Goal: Find specific page/section: Find specific page/section

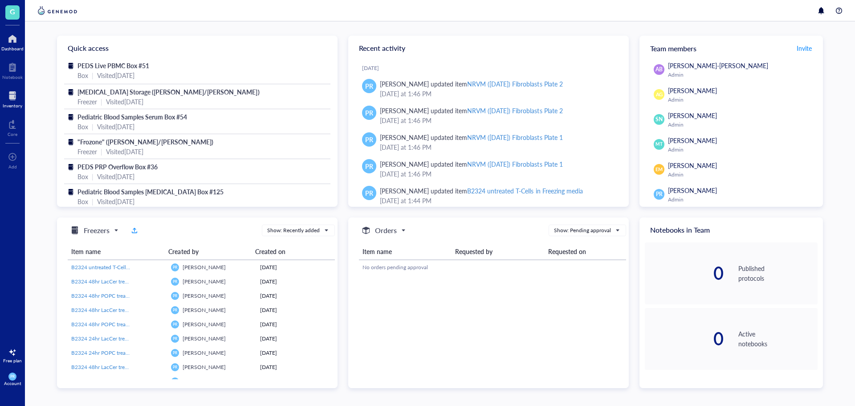
click at [21, 105] on div "Inventory" at bounding box center [13, 105] width 20 height 5
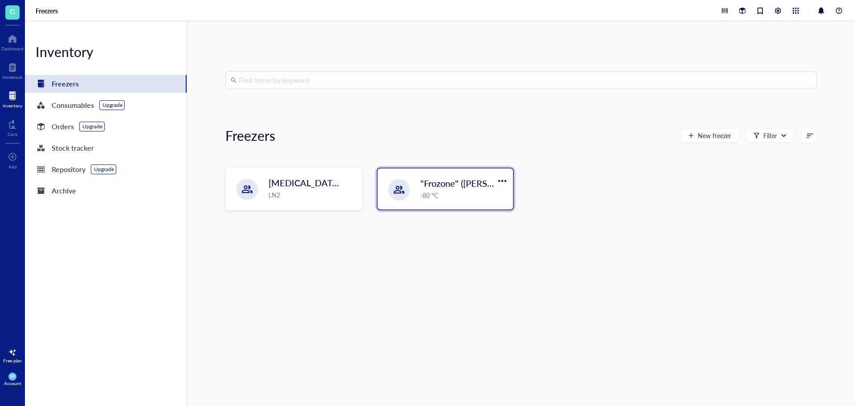
click at [384, 198] on div ""Frozone" ([PERSON_NAME]/[PERSON_NAME]) -80 °C" at bounding box center [445, 188] width 135 height 41
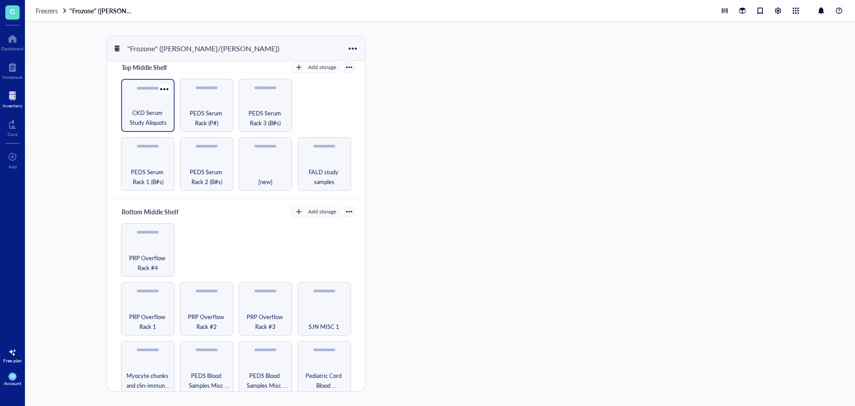
scroll to position [178, 0]
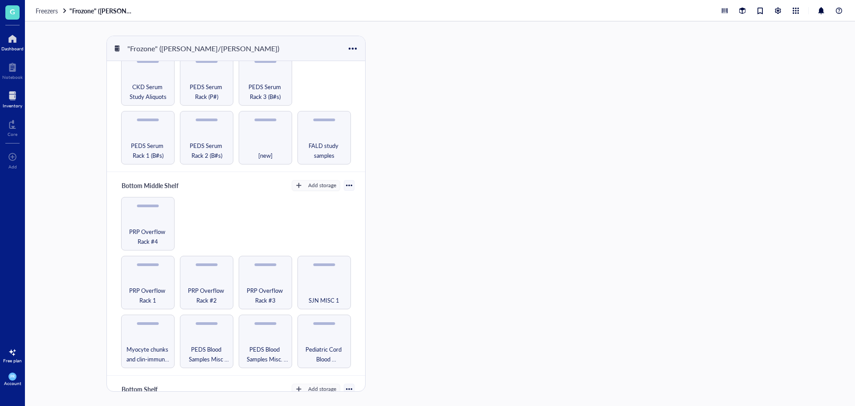
click at [19, 41] on div at bounding box center [12, 39] width 22 height 14
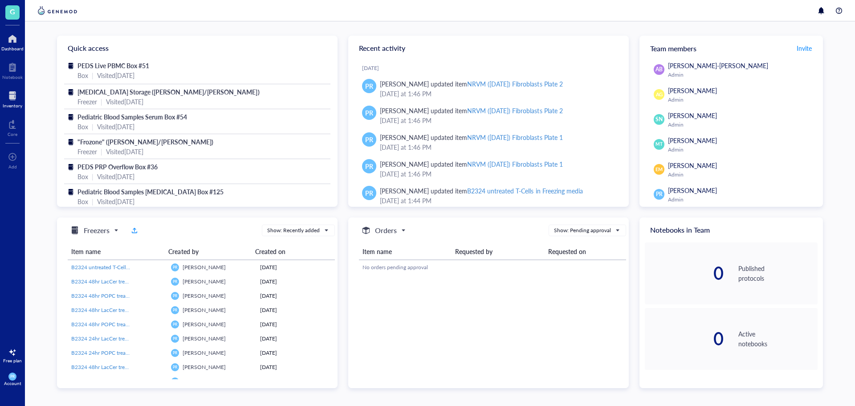
click at [17, 94] on div at bounding box center [13, 96] width 20 height 14
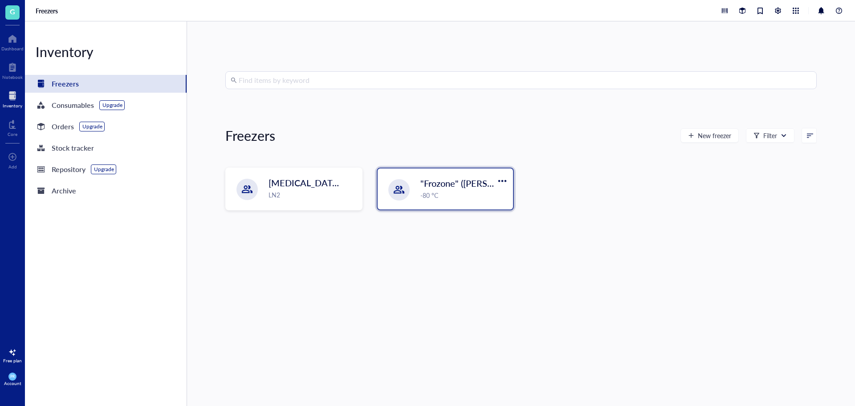
click at [431, 190] on div "-80 °C" at bounding box center [463, 195] width 87 height 10
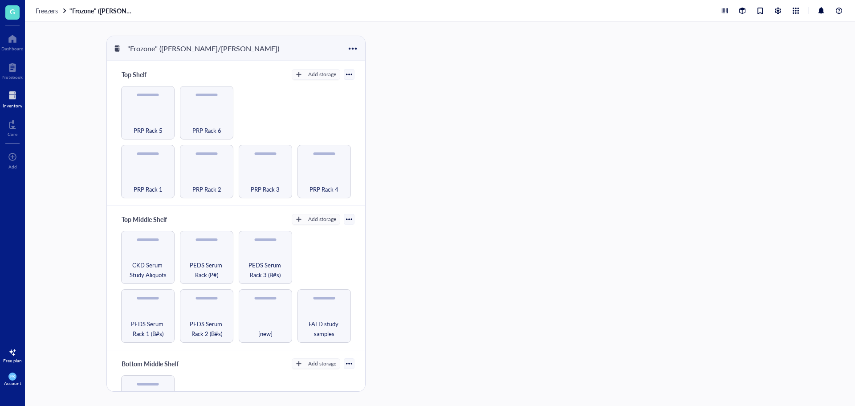
click at [13, 92] on div at bounding box center [13, 96] width 20 height 14
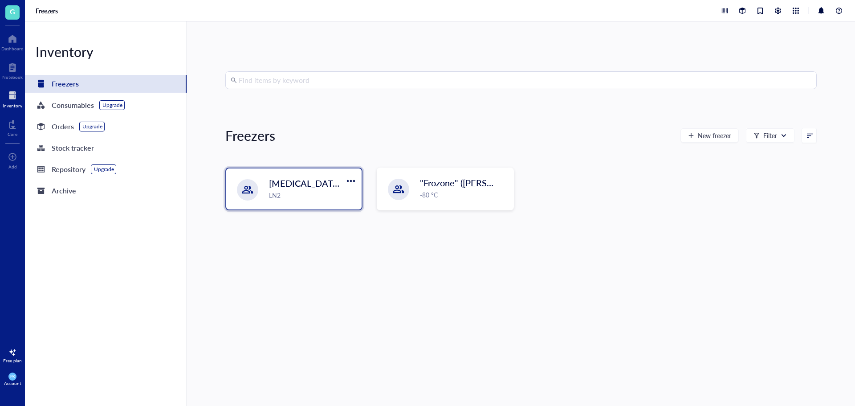
click at [272, 191] on div "LN2" at bounding box center [312, 195] width 87 height 10
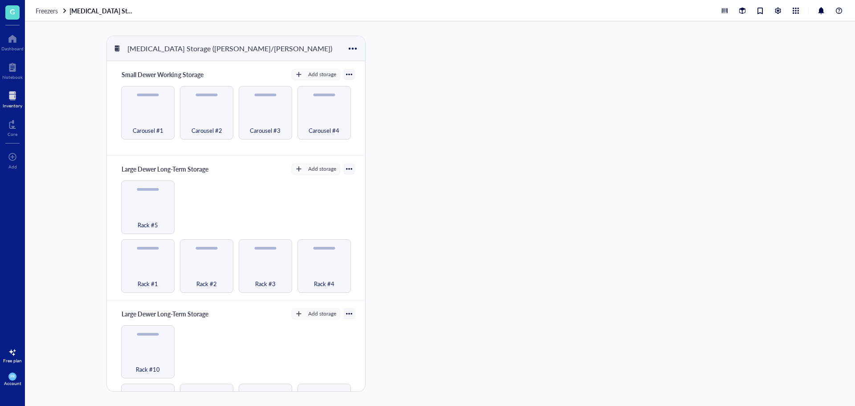
click at [44, 7] on span "Freezers" at bounding box center [47, 10] width 22 height 9
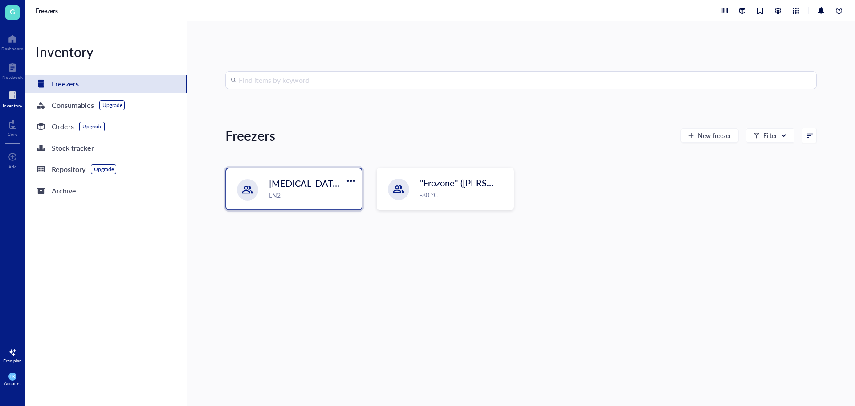
click at [275, 197] on div "LN2" at bounding box center [312, 195] width 87 height 10
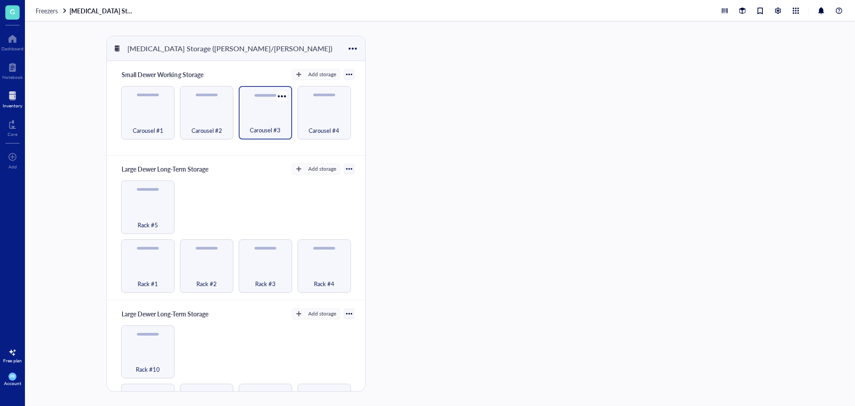
click at [282, 130] on div "Carousel #3" at bounding box center [265, 125] width 45 height 20
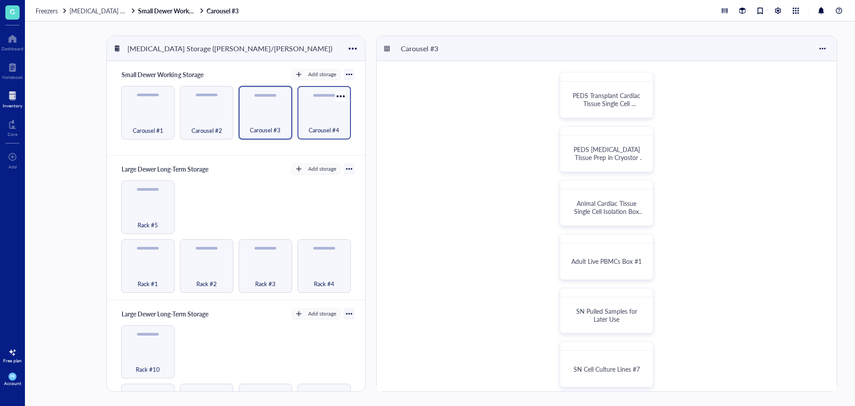
click at [300, 103] on div "Carousel #4" at bounding box center [324, 112] width 53 height 53
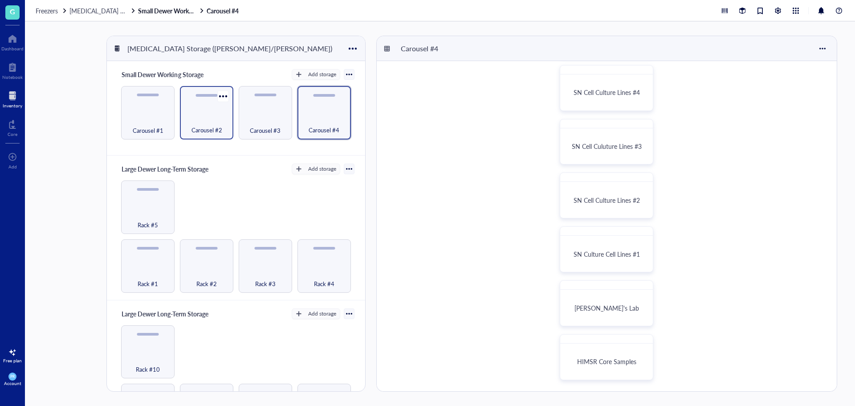
drag, startPoint x: 177, startPoint y: 110, endPoint x: 212, endPoint y: 115, distance: 34.7
click at [186, 110] on div "Carousel #1 Carousel #2 Carousel #3 Carousel #4" at bounding box center [236, 112] width 237 height 53
click at [212, 115] on div "Carousel #2" at bounding box center [206, 125] width 45 height 20
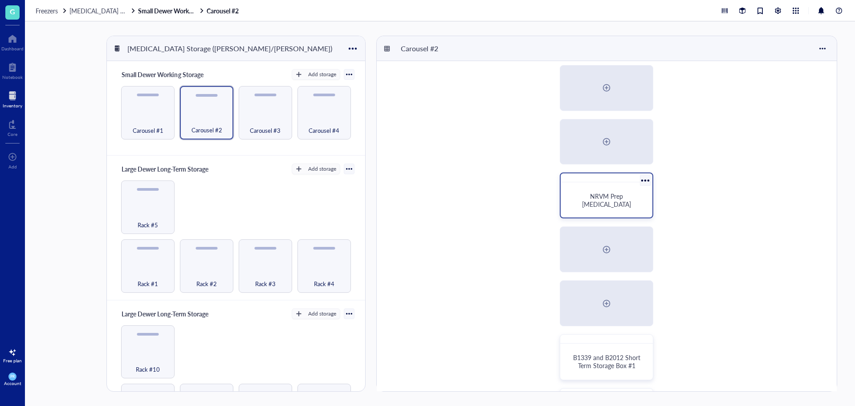
click at [608, 187] on div "NRVM Prep [MEDICAL_DATA]" at bounding box center [606, 200] width 85 height 28
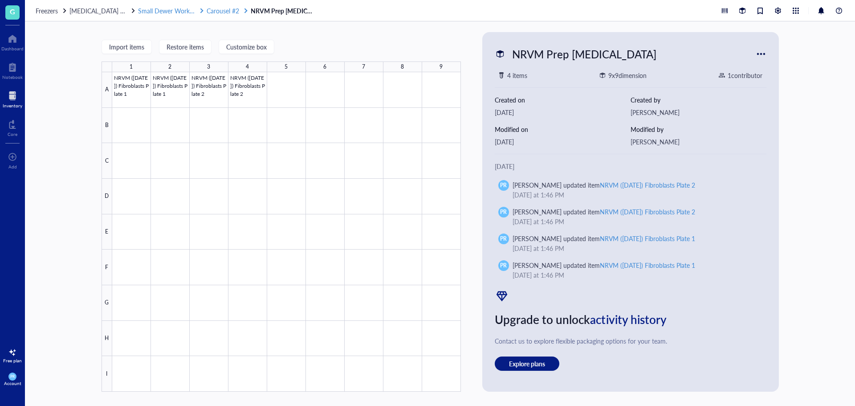
click at [222, 9] on span "Carousel #2" at bounding box center [223, 10] width 33 height 9
